Goal: Task Accomplishment & Management: Manage account settings

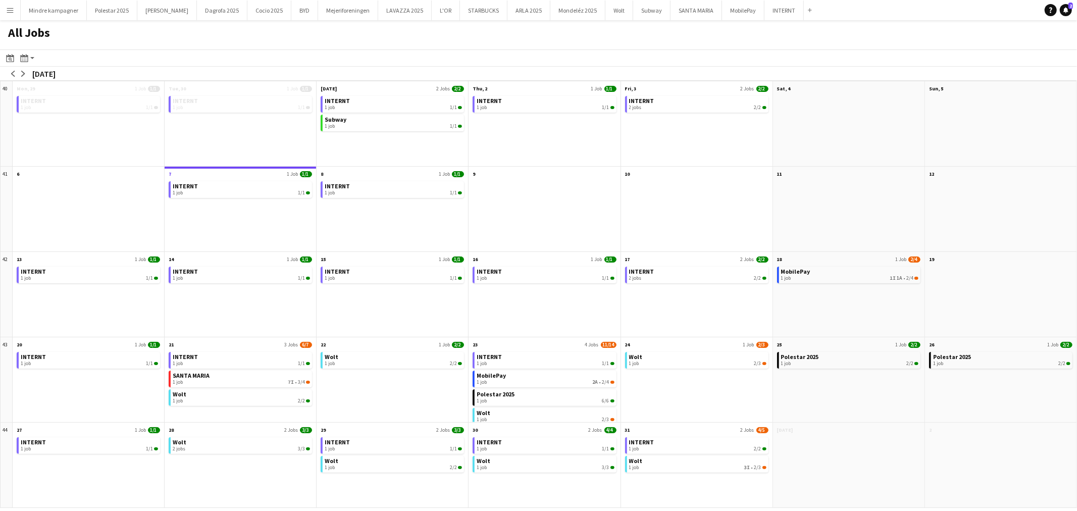
scroll to position [8, 0]
click at [722, 12] on button "MobilePay Close" at bounding box center [743, 11] width 42 height 20
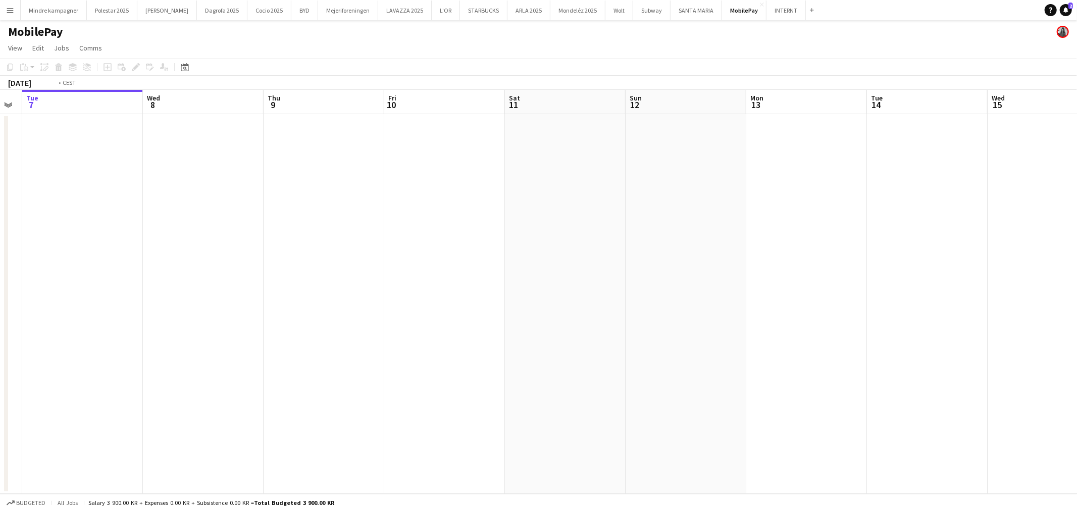
drag, startPoint x: 697, startPoint y: 295, endPoint x: 369, endPoint y: 315, distance: 327.7
click at [370, 316] on app-calendar-viewport "Sat 4 Sun 5 Mon 6 Tue 7 Wed 8 Thu 9 Fri 10 Sat 11 Sun 12 Mon 13 Tue 14 Wed 15 T…" at bounding box center [538, 292] width 1077 height 404
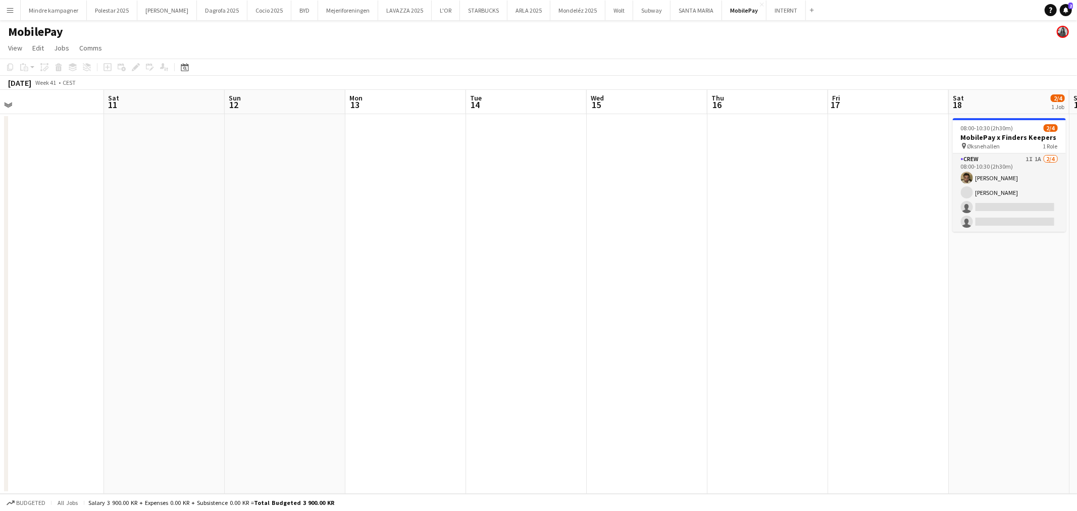
drag, startPoint x: 575, startPoint y: 308, endPoint x: 525, endPoint y: 309, distance: 50.0
click at [432, 311] on app-calendar-viewport "Tue 7 Wed 8 Thu 9 Fri 10 Sat 11 Sun 12 Mon 13 Tue 14 Wed 15 Thu 16 Fri 17 Sat 1…" at bounding box center [538, 292] width 1077 height 404
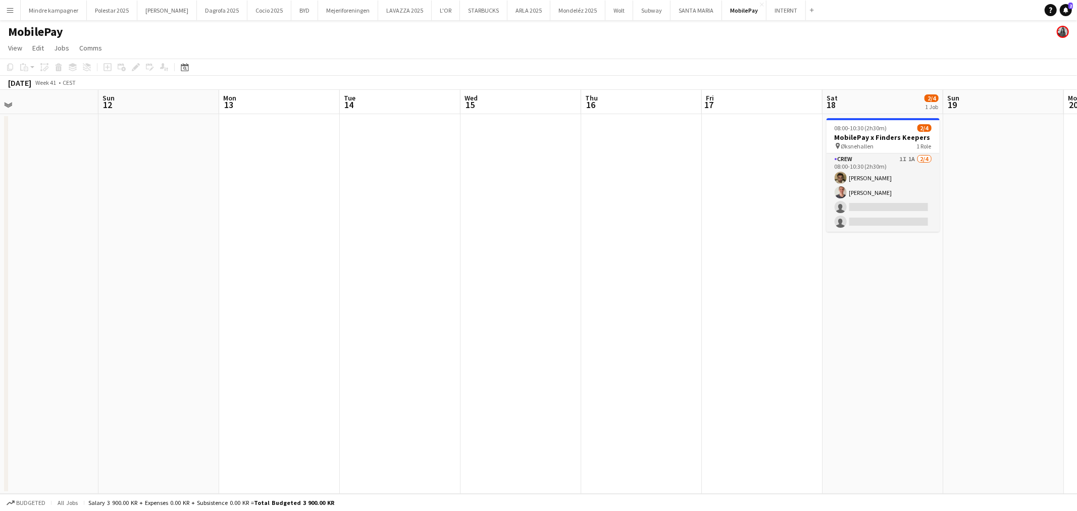
drag, startPoint x: 683, startPoint y: 313, endPoint x: 543, endPoint y: 319, distance: 140.4
click at [465, 316] on app-calendar-viewport "Wed 8 Thu 9 Fri 10 Sat 11 Sun 12 Mon 13 Tue 14 Wed 15 Thu 16 Fri 17 Sat 18 2/4 …" at bounding box center [538, 292] width 1077 height 404
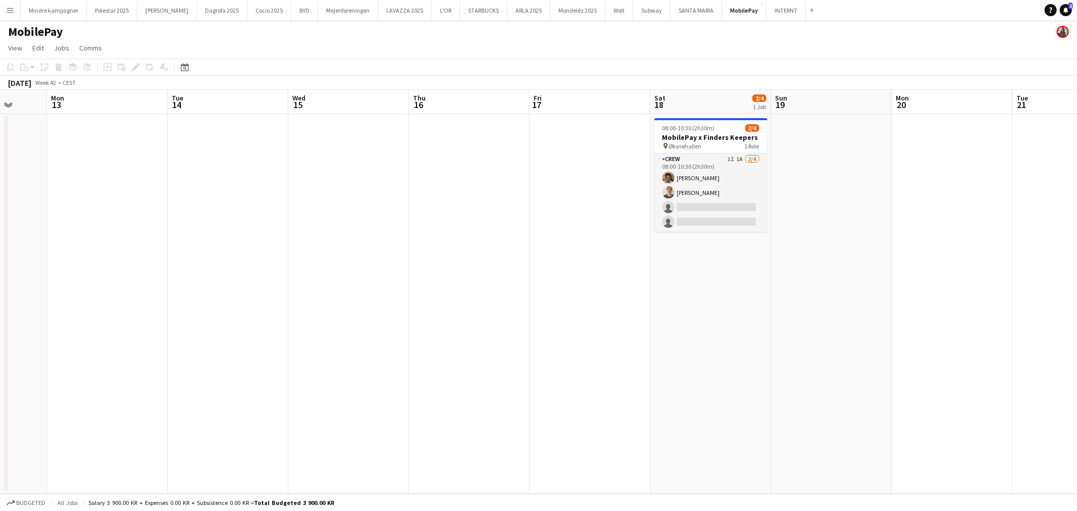
drag, startPoint x: 554, startPoint y: 320, endPoint x: 487, endPoint y: 320, distance: 67.6
click at [487, 320] on app-calendar-viewport "Fri 10 Sat 11 Sun 12 Mon 13 Tue 14 Wed 15 Thu 16 Fri 17 Sat 18 2/4 1 Job Sun 19…" at bounding box center [538, 292] width 1077 height 404
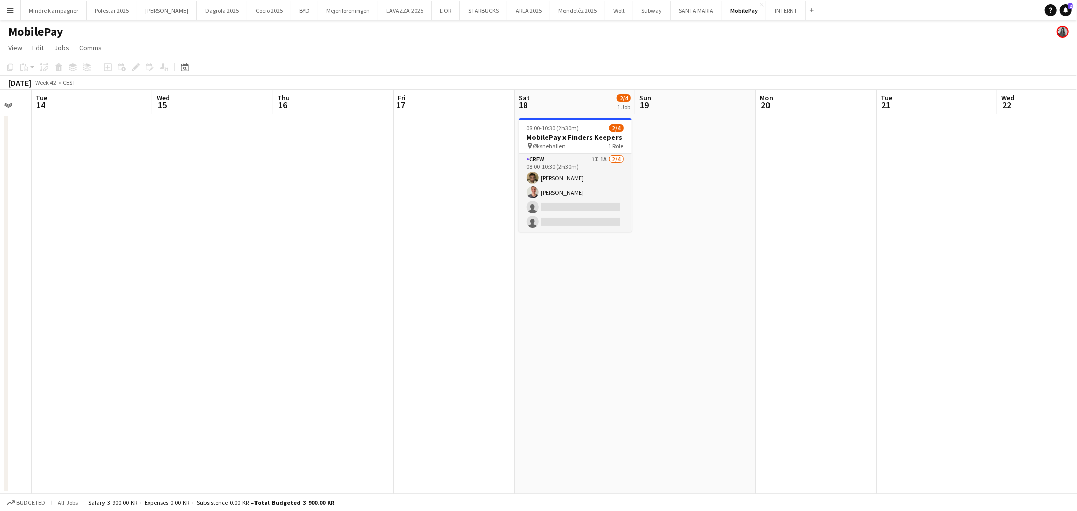
drag, startPoint x: 833, startPoint y: 261, endPoint x: 992, endPoint y: 223, distance: 163.5
click at [965, 237] on app-calendar-viewport "Sat 11 Sun 12 Mon 13 Tue 14 Wed 15 Thu 16 Fri 17 Sat 18 2/4 1 Job Sun 19 Mon 20…" at bounding box center [538, 292] width 1077 height 404
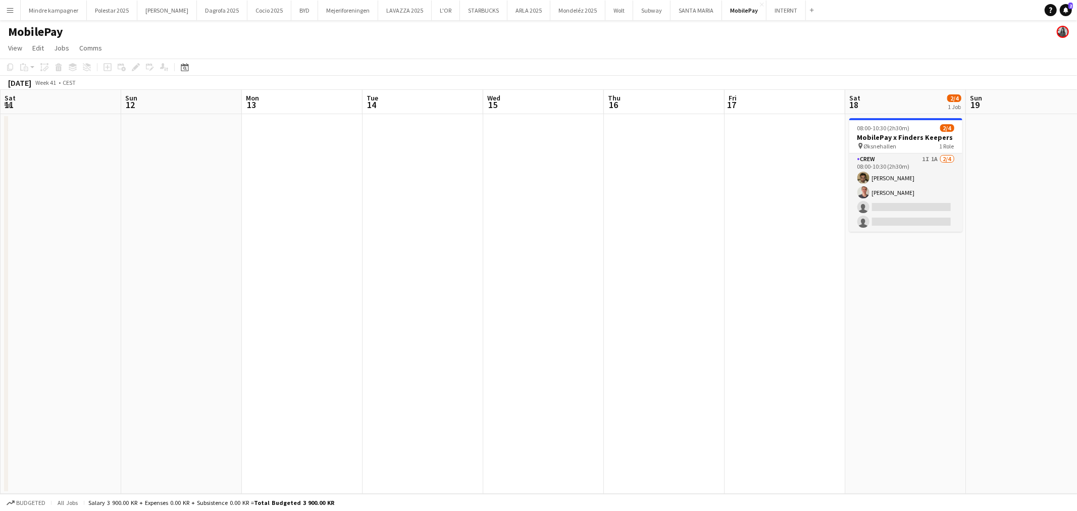
drag, startPoint x: 626, startPoint y: 320, endPoint x: 818, endPoint y: 310, distance: 192.5
click at [823, 312] on app-calendar-viewport "Thu 9 Fri 10 Sat 11 Sun 12 Mon 13 Tue 14 Wed 15 Thu 16 Fri 17 Sat 18 2/4 1 Job …" at bounding box center [538, 292] width 1077 height 404
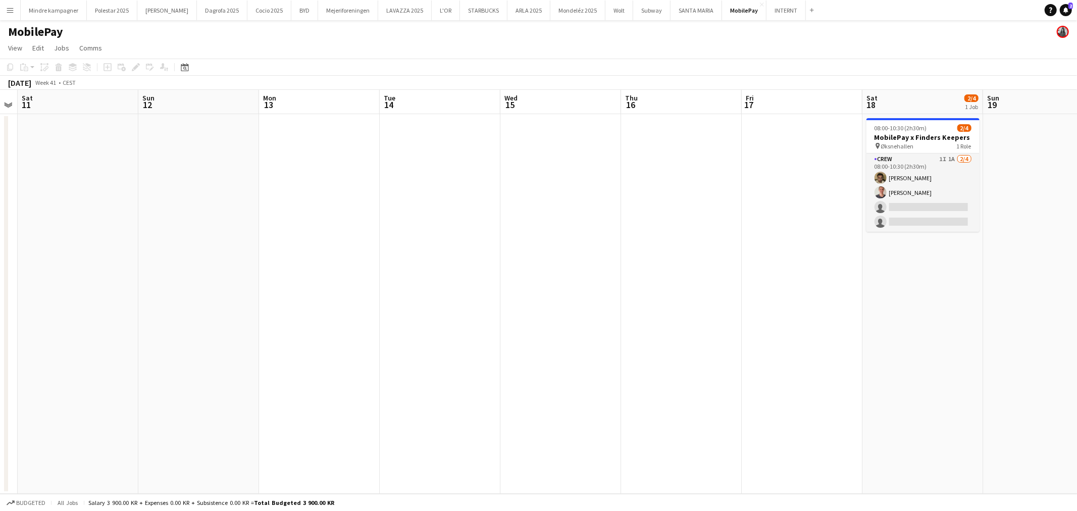
drag, startPoint x: 711, startPoint y: 315, endPoint x: 894, endPoint y: 309, distance: 183.8
click at [883, 310] on app-calendar-viewport "Thu 9 Fri 10 Sat 11 Sun 12 Mon 13 Tue 14 Wed 15 Thu 16 Fri 17 Sat 18 2/4 1 Job …" at bounding box center [538, 292] width 1077 height 404
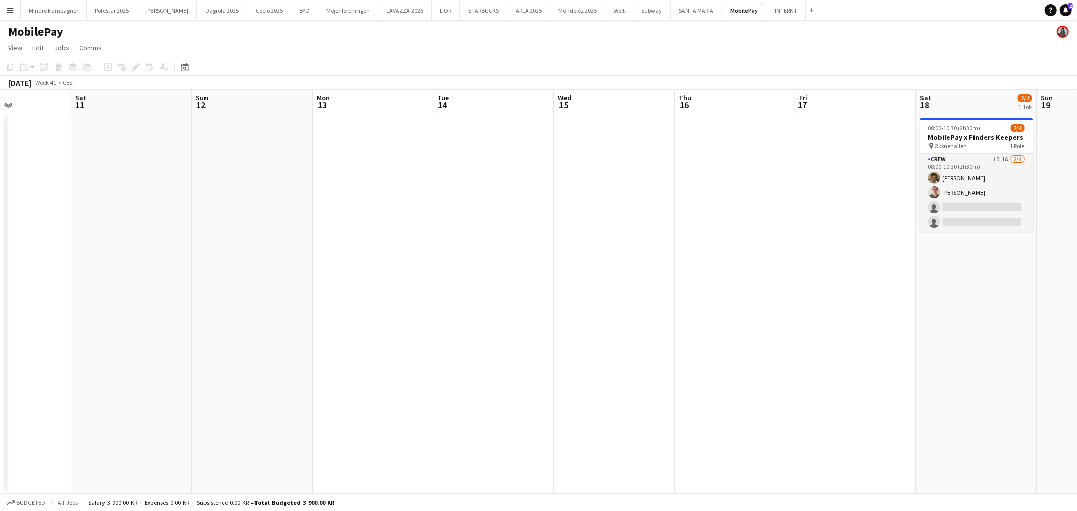
drag, startPoint x: 786, startPoint y: 319, endPoint x: 611, endPoint y: 313, distance: 175.2
click at [503, 315] on app-calendar-viewport "Tue 7 Wed 8 Thu 9 Fri 10 Sat 11 Sun 12 Mon 13 Tue 14 Wed 15 Thu 16 Fri 17 Sat 1…" at bounding box center [538, 292] width 1077 height 404
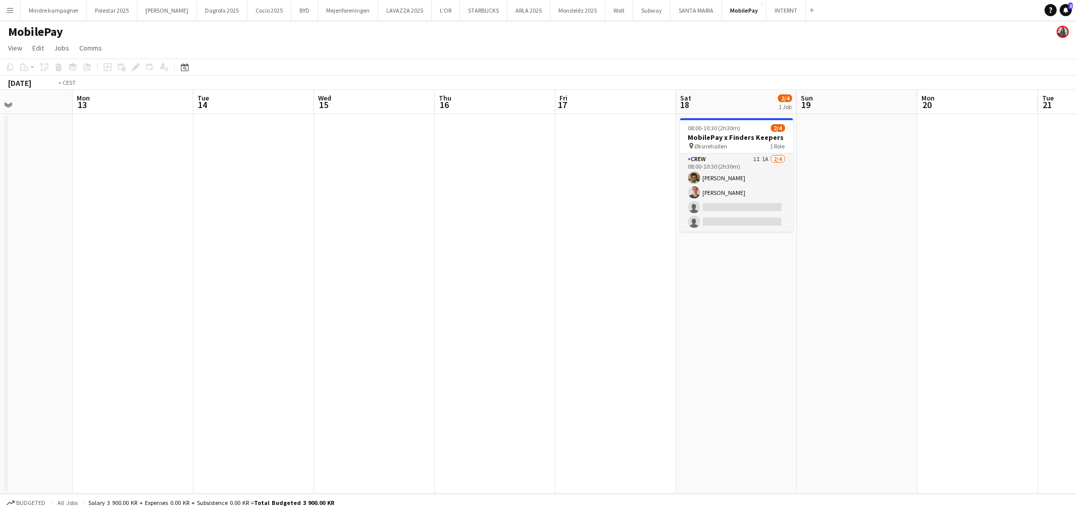
scroll to position [0, 347]
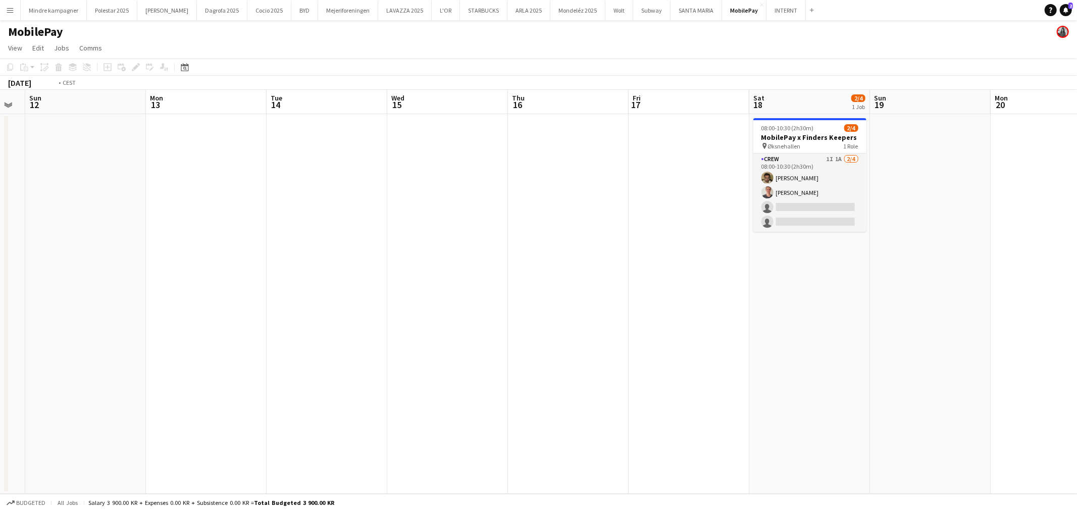
drag, startPoint x: 464, startPoint y: 334, endPoint x: 407, endPoint y: 344, distance: 58.0
click at [407, 344] on app-calendar-viewport "Thu 9 Fri 10 Sat 11 Sun 12 Mon 13 Tue 14 Wed 15 Thu 16 Fri 17 Sat 18 2/4 1 Job …" at bounding box center [538, 292] width 1077 height 404
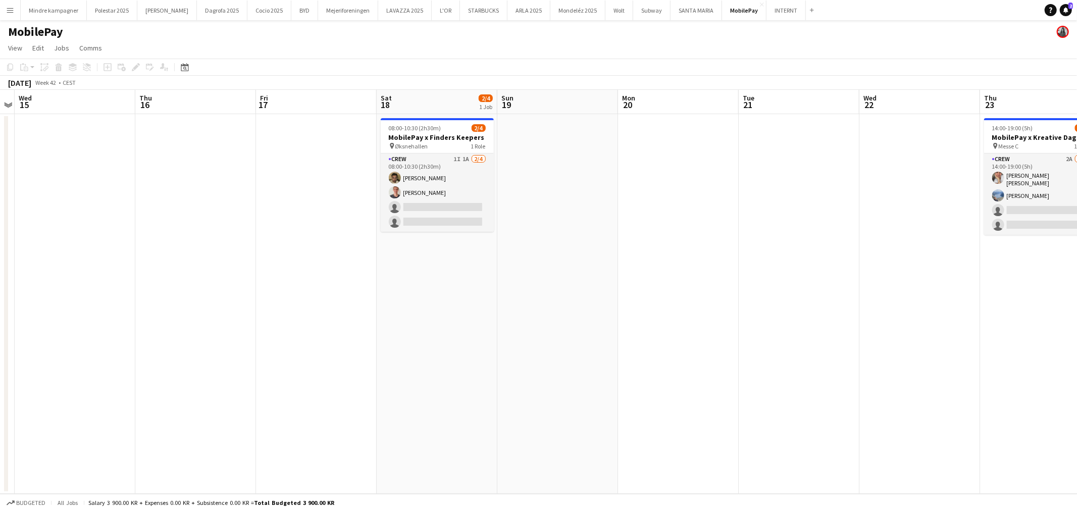
drag, startPoint x: 832, startPoint y: 274, endPoint x: 686, endPoint y: 299, distance: 147.4
click at [690, 300] on app-calendar-viewport "Sun 12 Mon 13 Tue 14 Wed 15 Thu 16 Fri 17 Sat 18 2/4 1 Job Sun 19 Mon 20 Tue 21…" at bounding box center [538, 292] width 1077 height 404
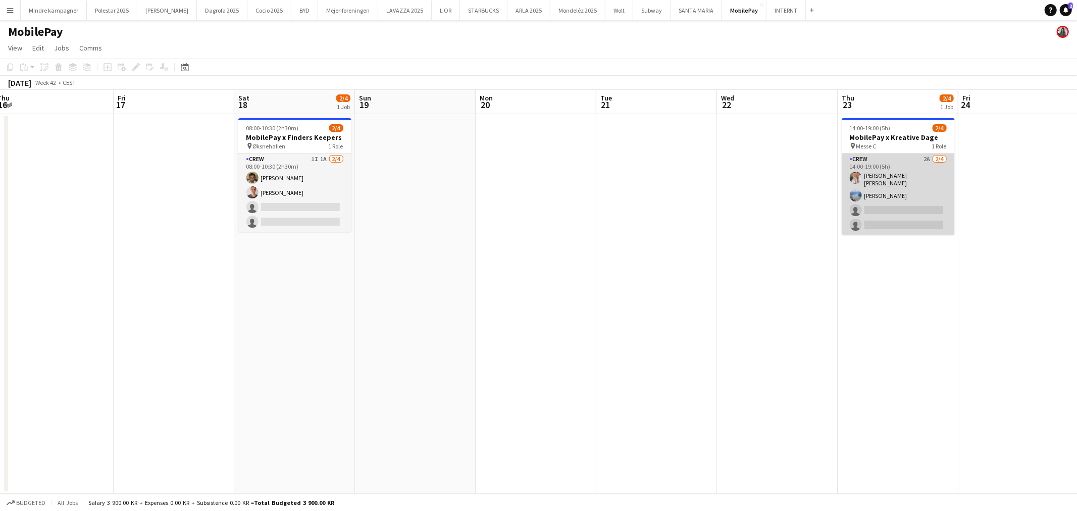
click at [894, 175] on app-card-role "Crew 2A 2/4 14:00-19:00 (5h) Elisabeth Bach Madsen Line Thomassen single-neutra…" at bounding box center [897, 193] width 113 height 81
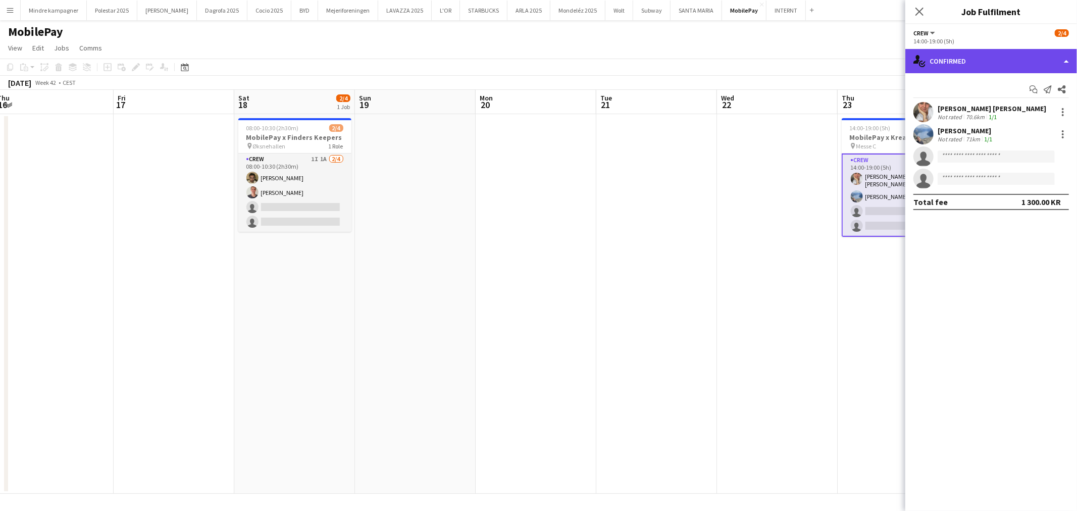
click at [991, 61] on div "single-neutral-actions-check-2 Confirmed" at bounding box center [991, 61] width 172 height 24
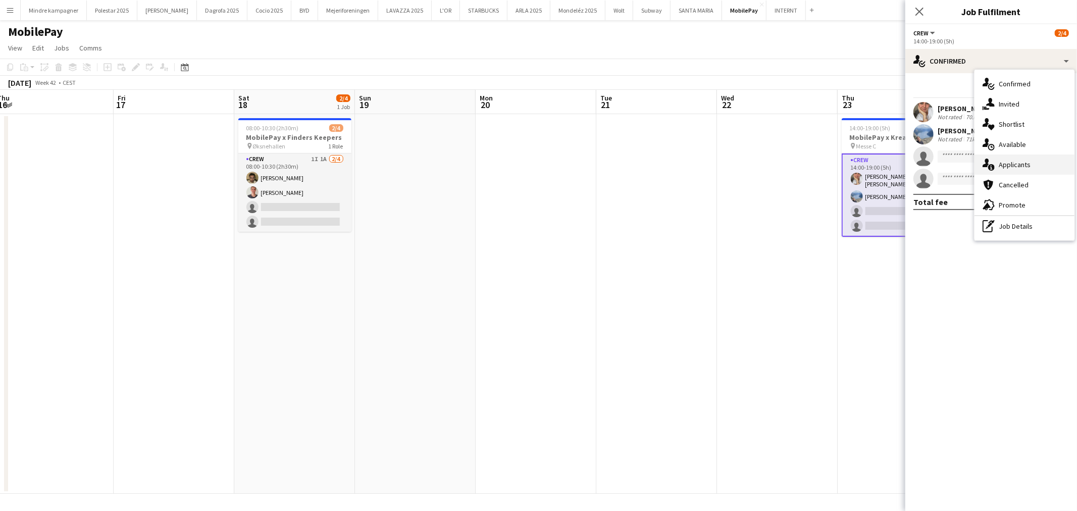
click at [1012, 158] on div "single-neutral-actions-information Applicants" at bounding box center [1024, 164] width 100 height 20
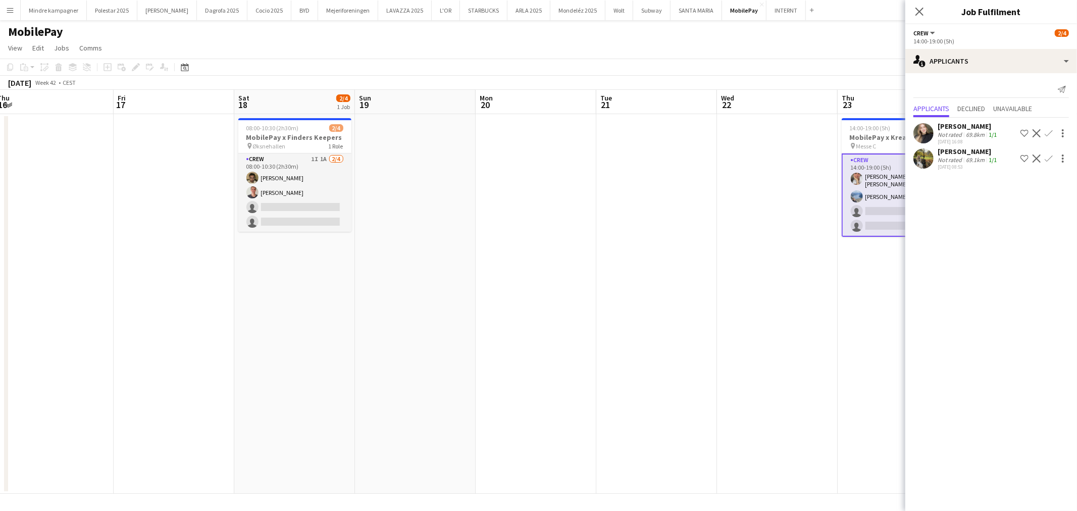
click at [1049, 158] on app-icon "Confirm" at bounding box center [1048, 158] width 8 height 8
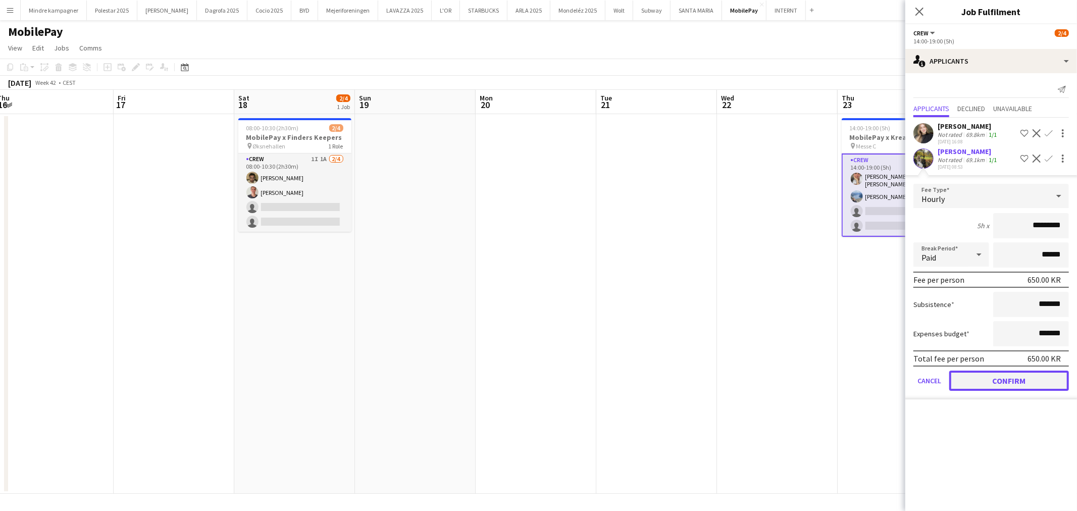
click at [1034, 378] on button "Confirm" at bounding box center [1009, 380] width 120 height 20
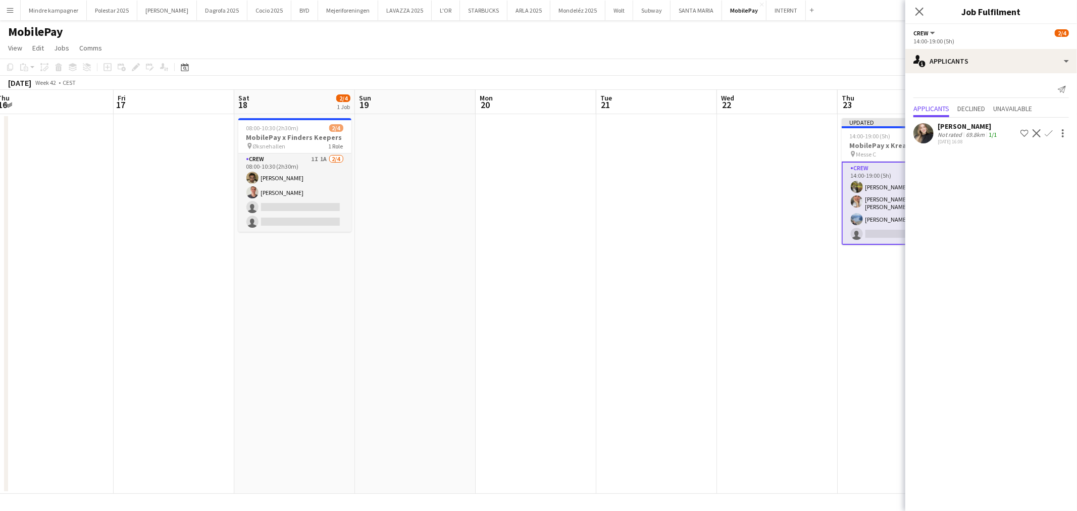
click at [1048, 133] on app-icon "Confirm" at bounding box center [1048, 133] width 8 height 8
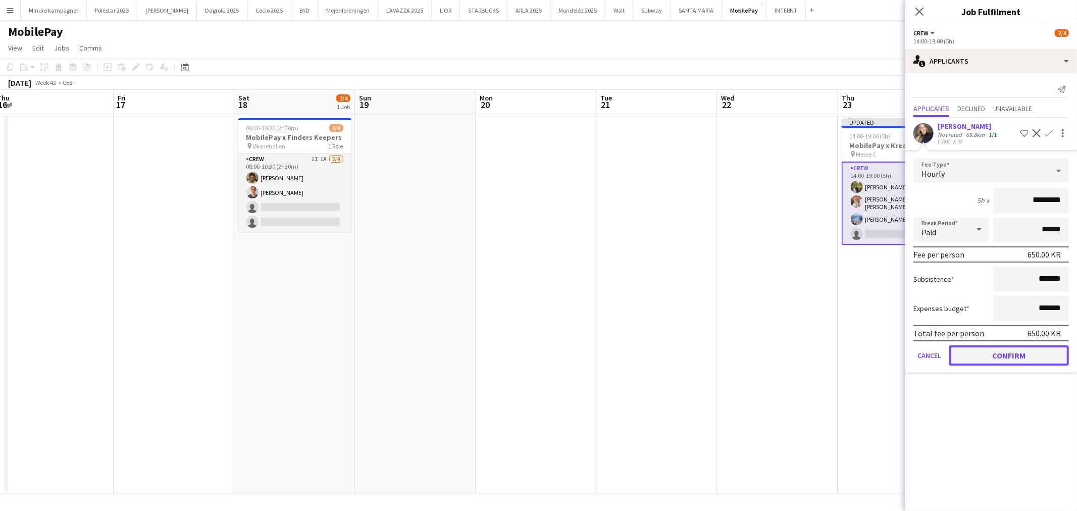
click at [1007, 350] on button "Confirm" at bounding box center [1009, 355] width 120 height 20
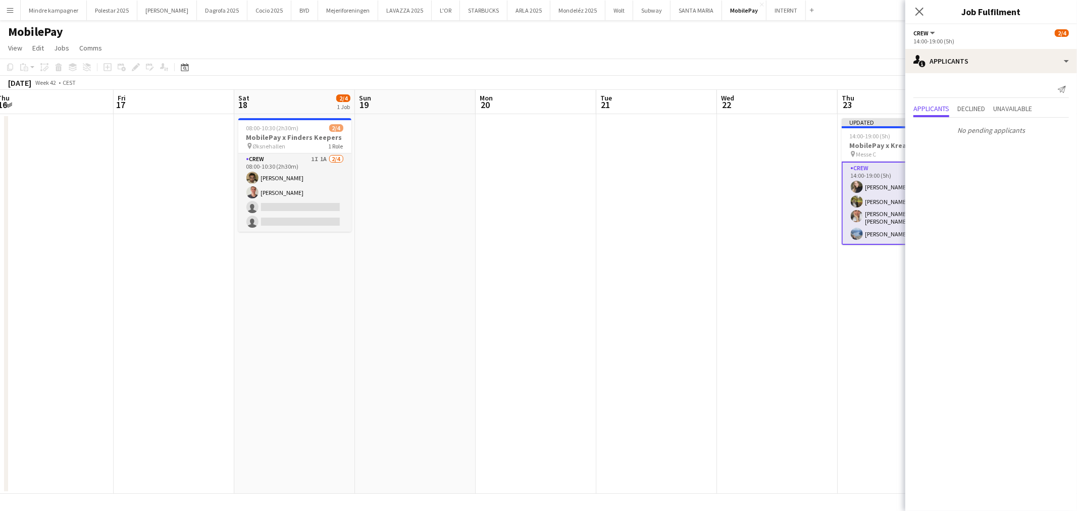
click at [805, 334] on app-date-cell at bounding box center [777, 304] width 121 height 380
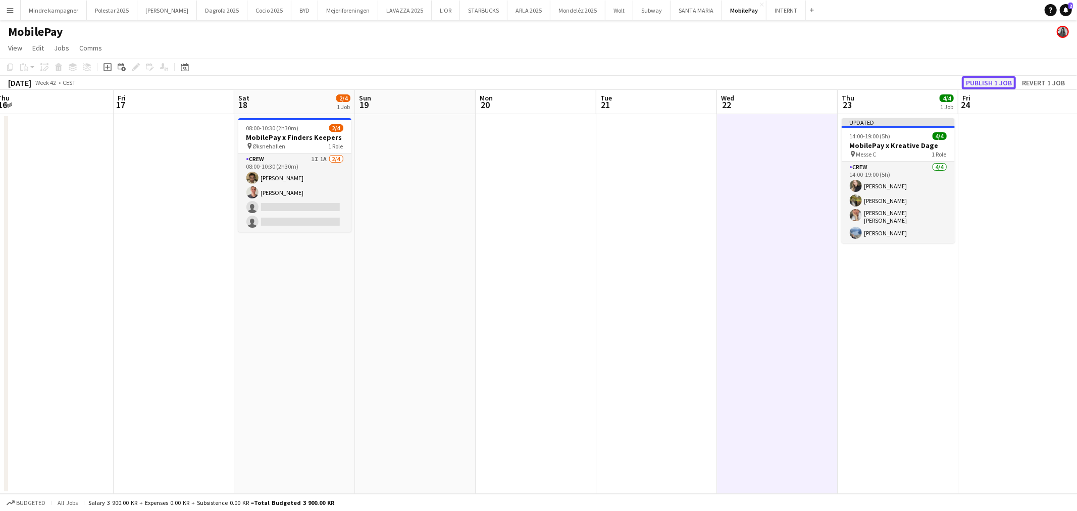
click at [998, 85] on button "Publish 1 job" at bounding box center [988, 82] width 54 height 13
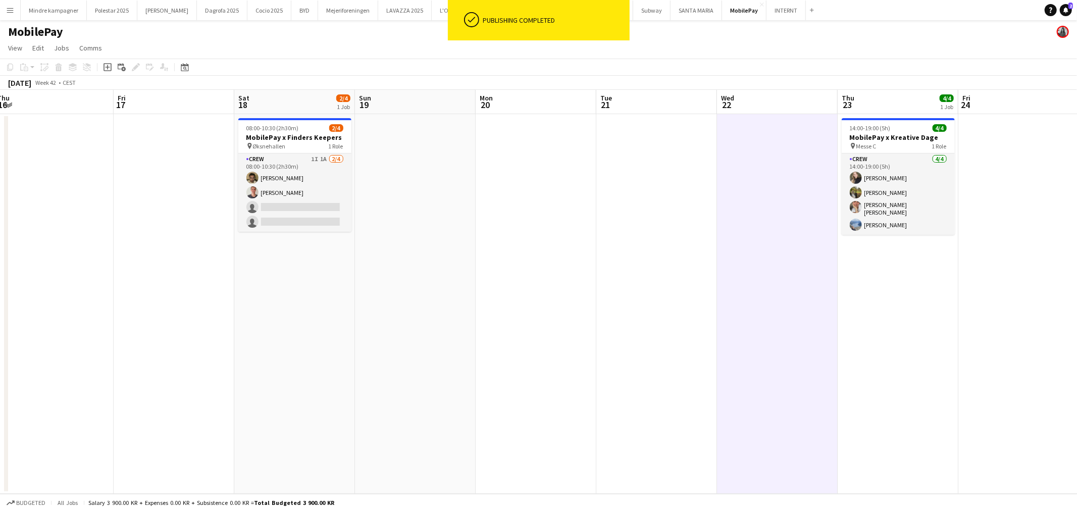
click at [1072, 12] on div "Help Notifications 2" at bounding box center [1060, 10] width 32 height 12
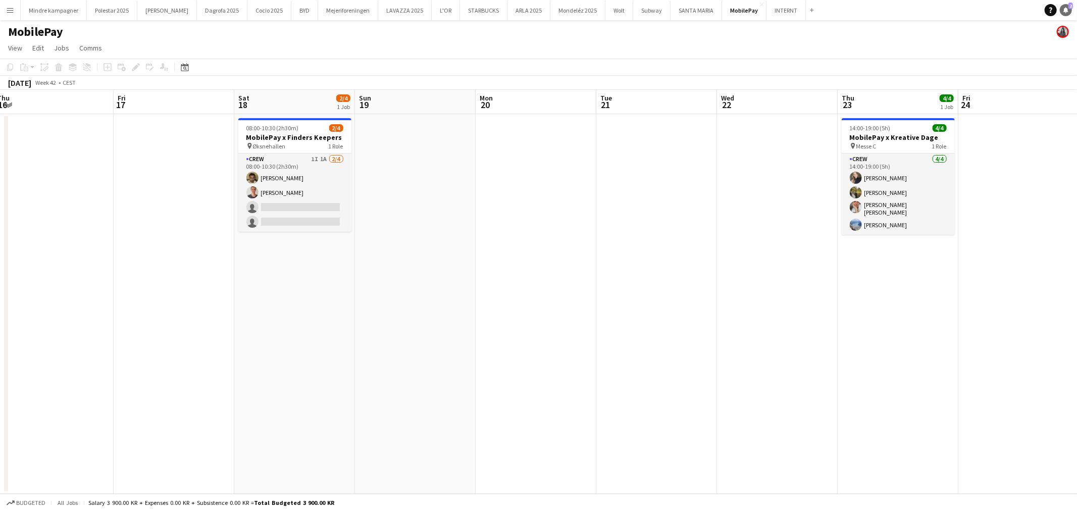
click at [1066, 8] on icon at bounding box center [1065, 9] width 5 height 5
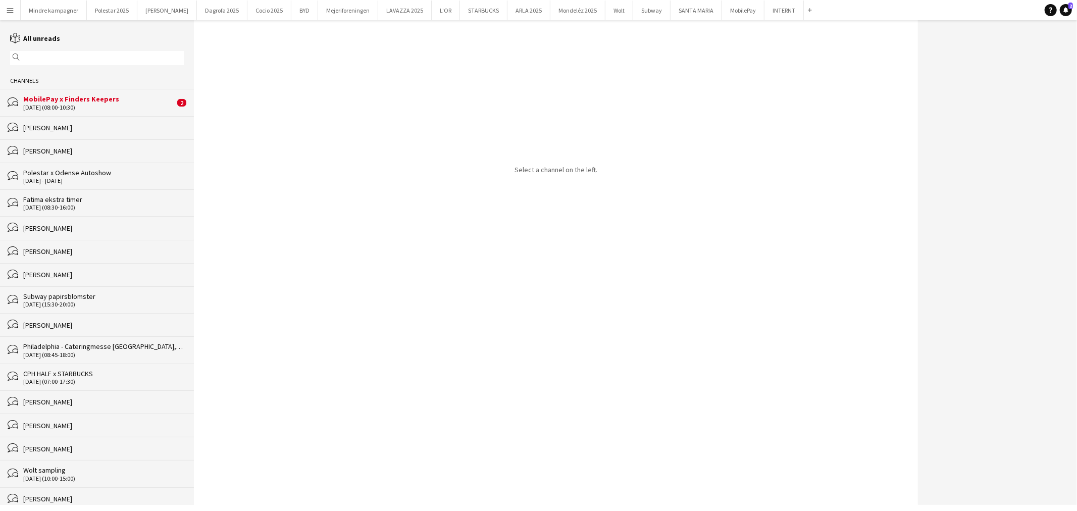
click at [77, 101] on div "MobilePay x Finders Keepers" at bounding box center [98, 98] width 151 height 9
